Goal: Information Seeking & Learning: Learn about a topic

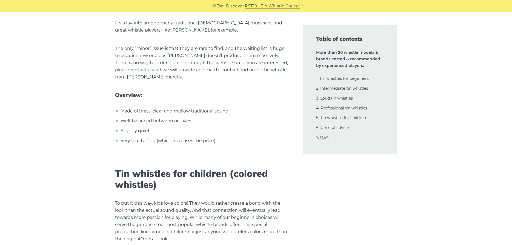
scroll to position [9564, 0]
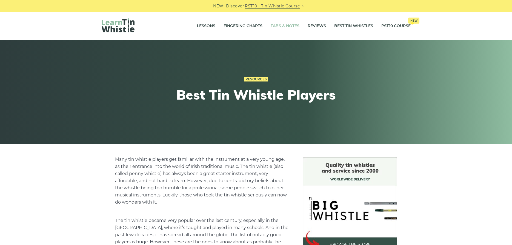
click at [288, 27] on link "Tabs & Notes" at bounding box center [285, 26] width 29 height 14
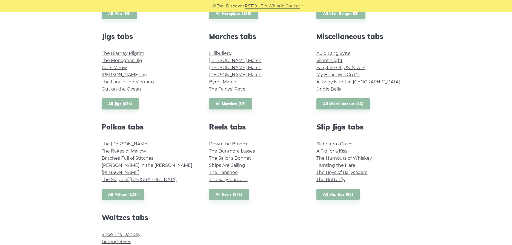
scroll to position [308, 0]
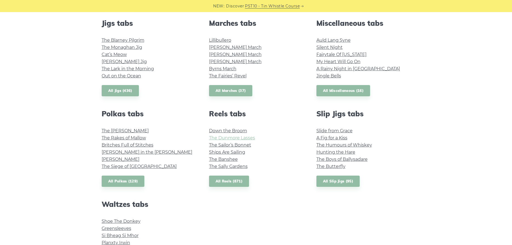
click at [232, 139] on link "The Dunmore Lasses" at bounding box center [232, 137] width 46 height 5
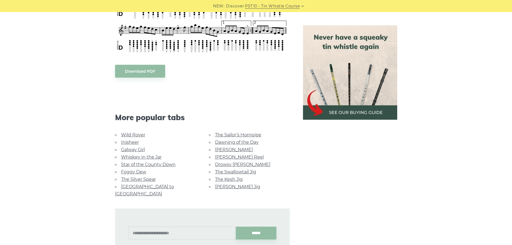
scroll to position [419, 0]
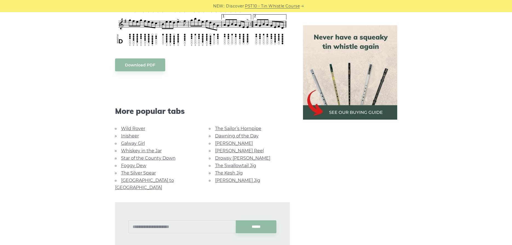
click at [226, 142] on link "[PERSON_NAME]" at bounding box center [234, 143] width 38 height 5
